Goal: Information Seeking & Learning: Learn about a topic

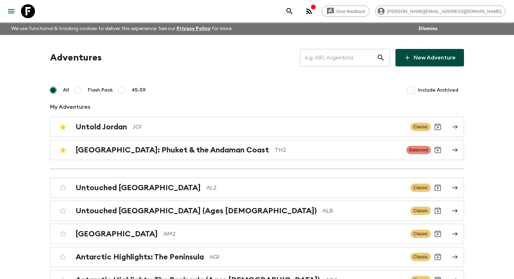
scroll to position [3098, 0]
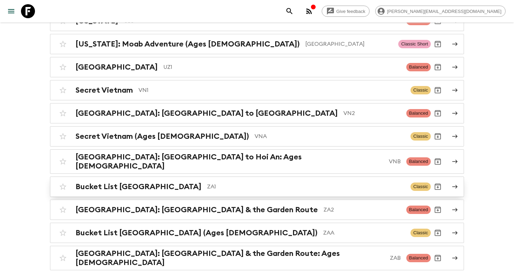
click at [207, 183] on p "ZA1" at bounding box center [306, 187] width 198 height 8
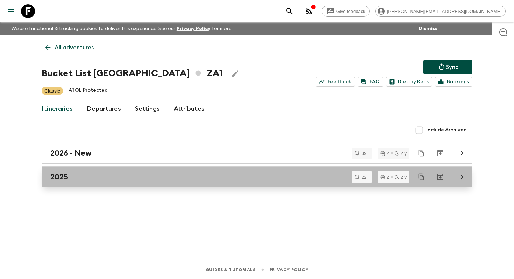
click at [89, 179] on div "2025" at bounding box center [250, 177] width 400 height 9
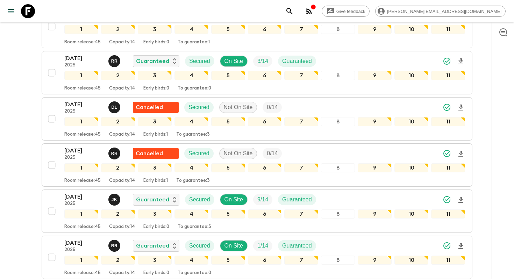
scroll to position [526, 0]
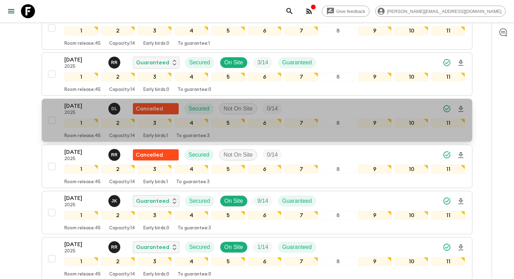
click at [83, 110] on p "2025" at bounding box center [83, 113] width 38 height 6
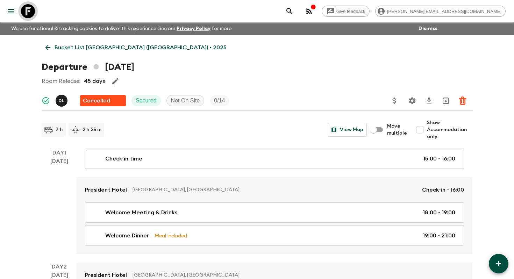
click at [27, 9] on icon at bounding box center [28, 11] width 14 height 14
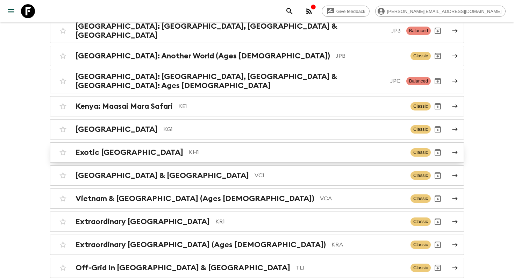
click at [136, 148] on h2 "Exotic [GEOGRAPHIC_DATA]" at bounding box center [130, 152] width 108 height 9
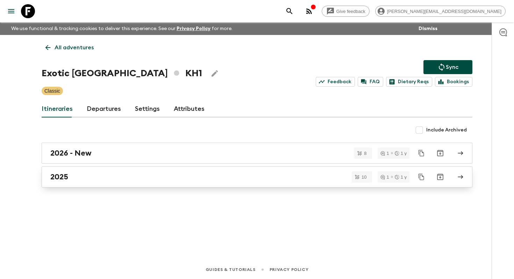
click at [130, 180] on div "2025" at bounding box center [250, 177] width 400 height 9
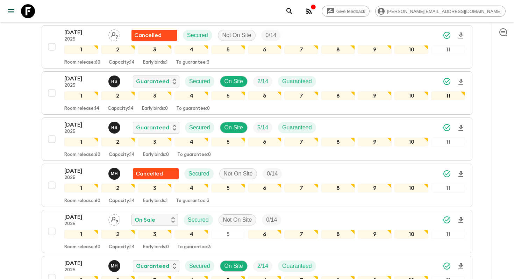
scroll to position [300, 0]
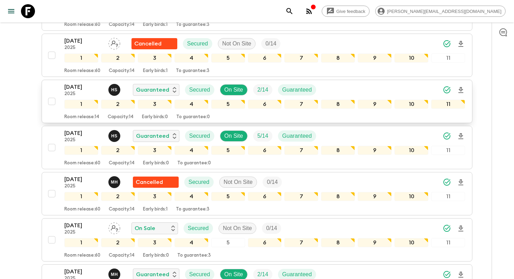
click at [82, 90] on p "[DATE]" at bounding box center [83, 87] width 38 height 8
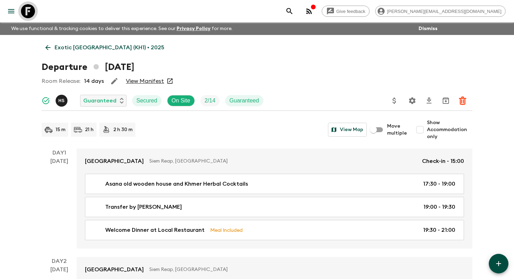
click at [24, 12] on icon at bounding box center [28, 11] width 14 height 14
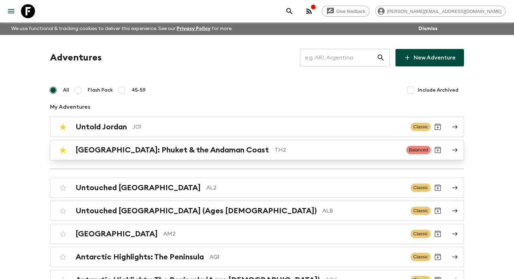
click at [126, 153] on h2 "[GEOGRAPHIC_DATA]: Phuket & the Andaman Coast" at bounding box center [173, 150] width 194 height 9
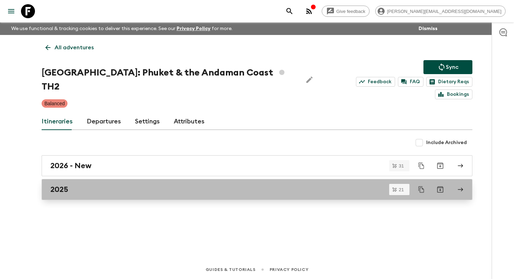
click at [122, 185] on div "2025" at bounding box center [250, 189] width 400 height 9
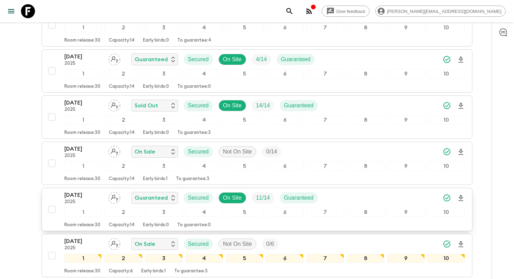
scroll to position [384, 0]
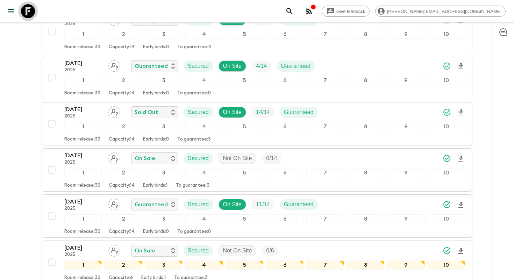
click at [29, 10] on icon at bounding box center [28, 11] width 14 height 14
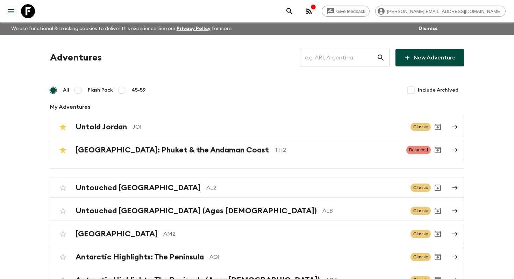
scroll to position [1157, 0]
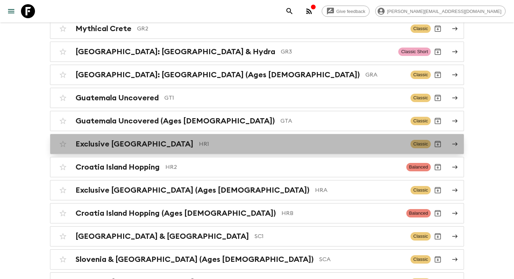
click at [89, 142] on h2 "Exclusive [GEOGRAPHIC_DATA]" at bounding box center [135, 144] width 118 height 9
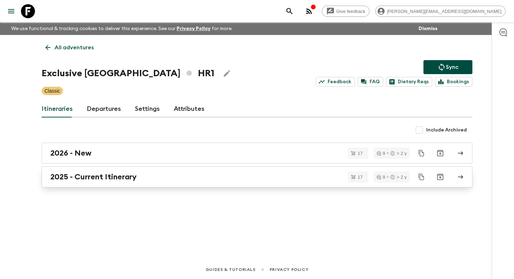
click at [73, 173] on h2 "2025 - Current Itinerary" at bounding box center [93, 177] width 86 height 9
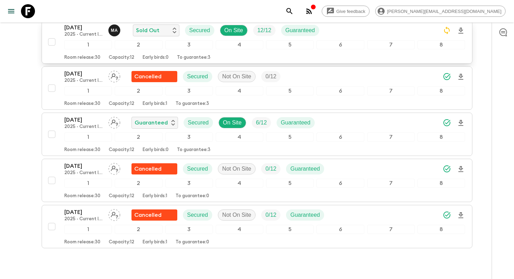
scroll to position [705, 0]
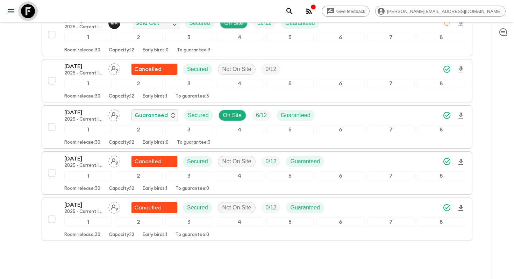
click at [27, 14] on icon at bounding box center [28, 11] width 14 height 14
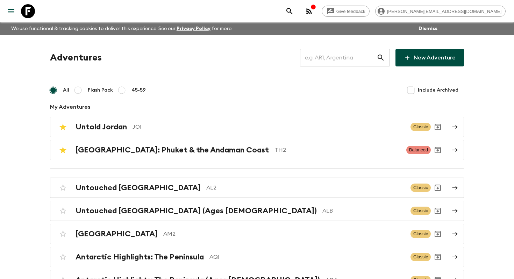
scroll to position [1018, 0]
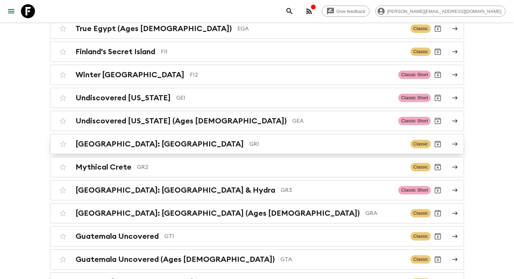
click at [130, 143] on h2 "[GEOGRAPHIC_DATA]: [GEOGRAPHIC_DATA]" at bounding box center [160, 144] width 168 height 9
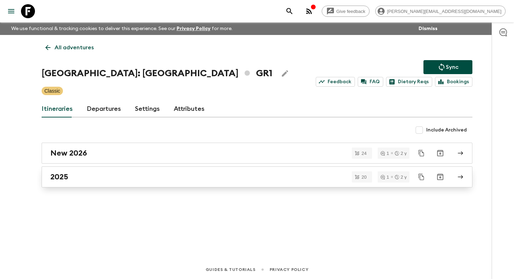
click at [86, 179] on div "2025" at bounding box center [250, 177] width 400 height 9
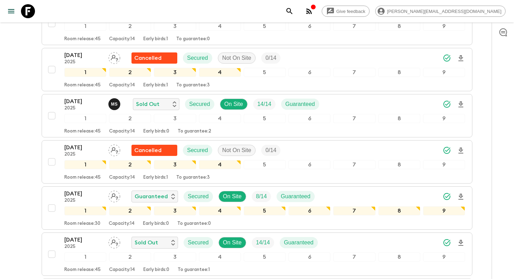
scroll to position [668, 0]
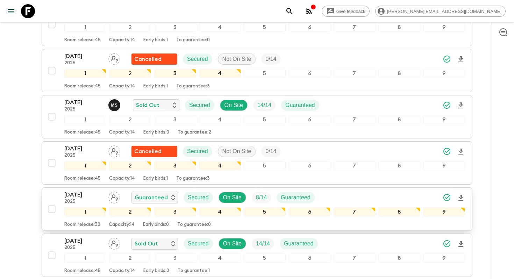
click at [89, 199] on p "2025" at bounding box center [83, 202] width 38 height 6
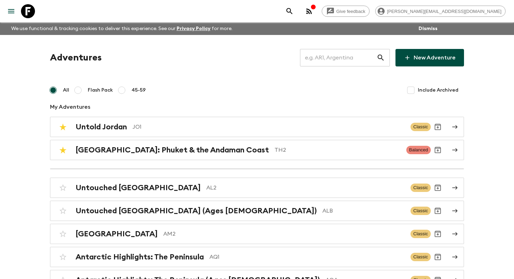
scroll to position [3028, 0]
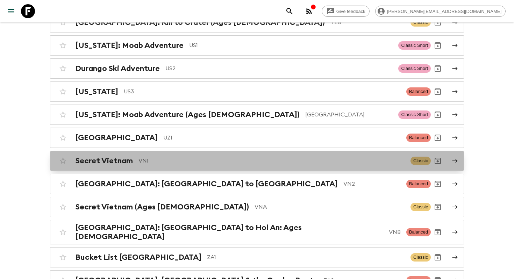
click at [227, 157] on p "VN1" at bounding box center [272, 161] width 267 height 8
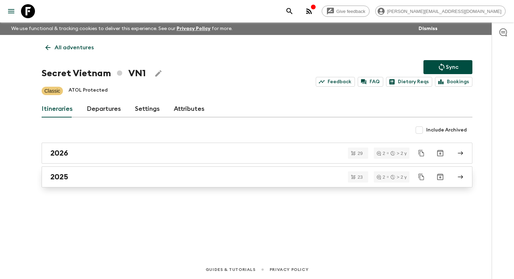
click at [72, 180] on div "2025" at bounding box center [250, 177] width 400 height 9
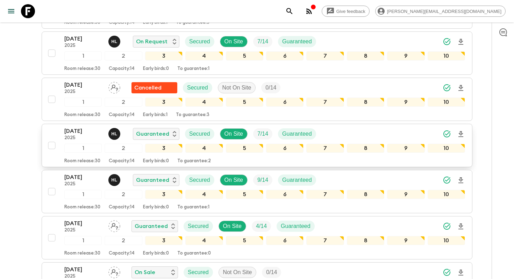
scroll to position [437, 0]
